Goal: Unclear

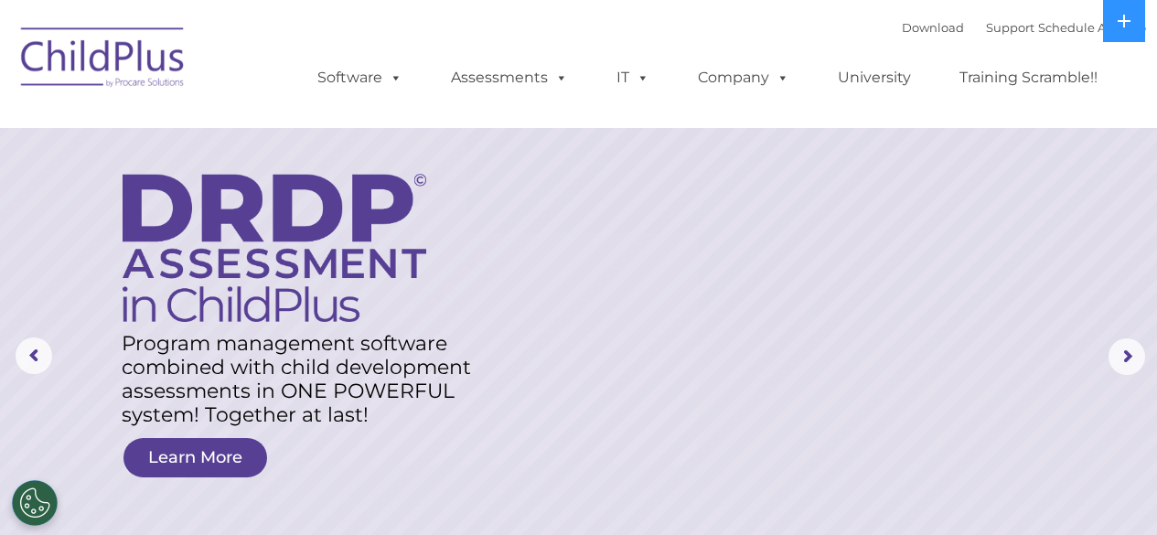
select select "MEDIUM"
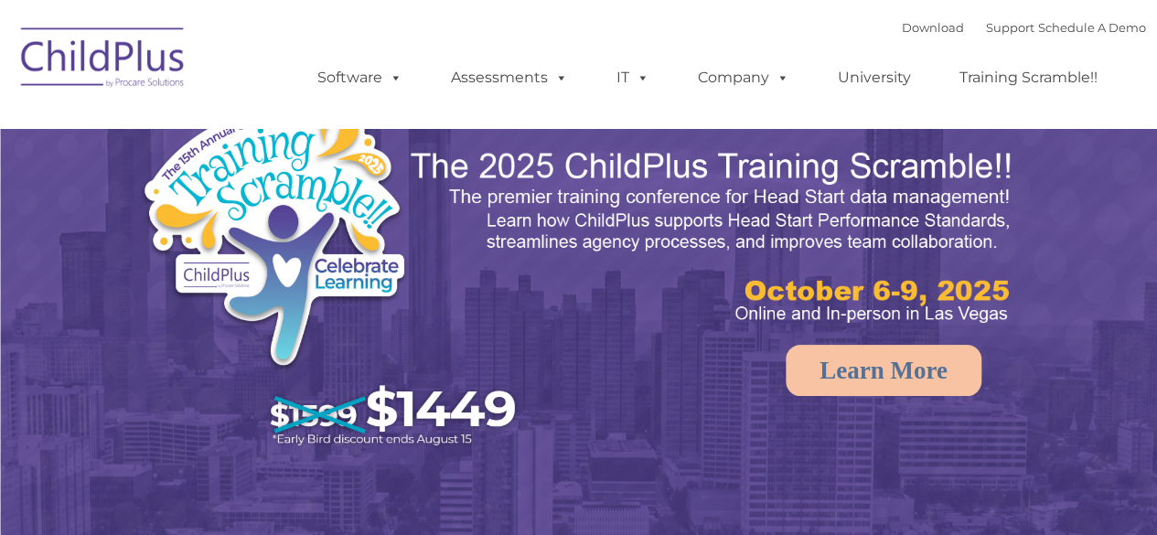
select select "MEDIUM"
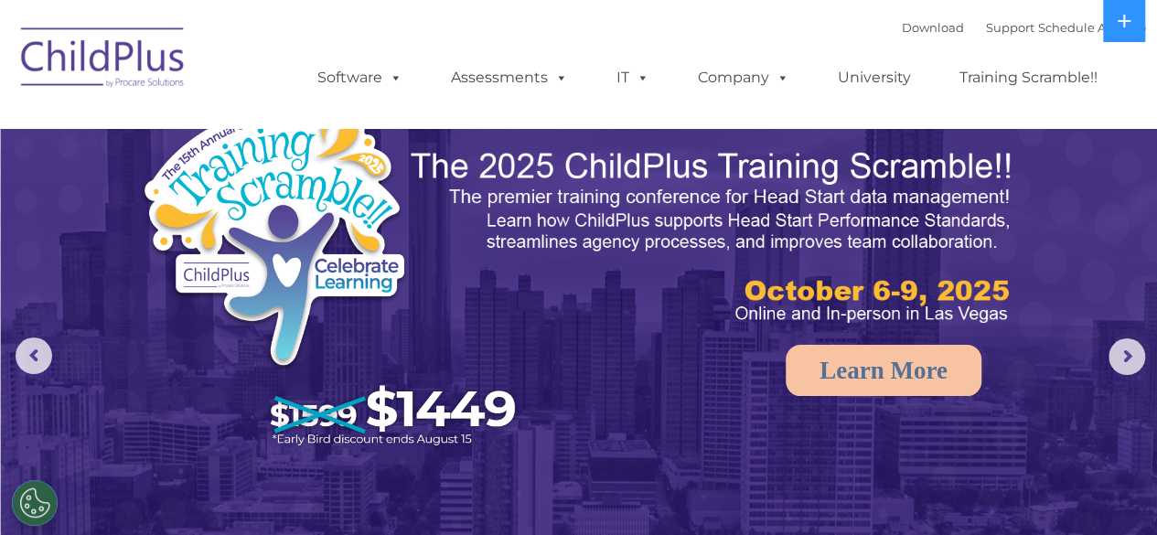
click at [1058, 503] on img at bounding box center [579, 364] width 1157 height 728
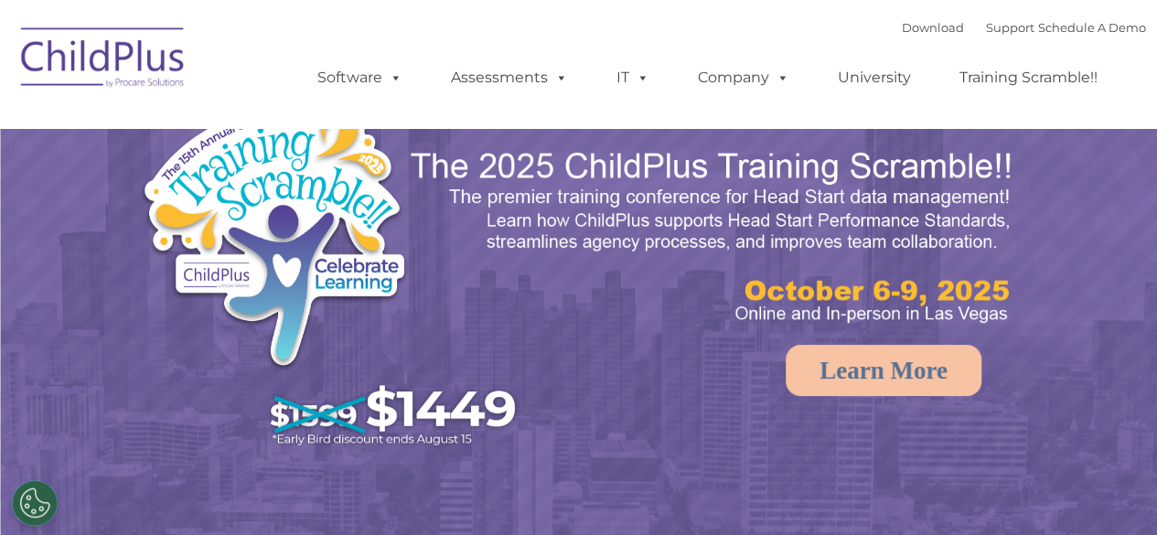
select select "MEDIUM"
